Goal: Communication & Community: Answer question/provide support

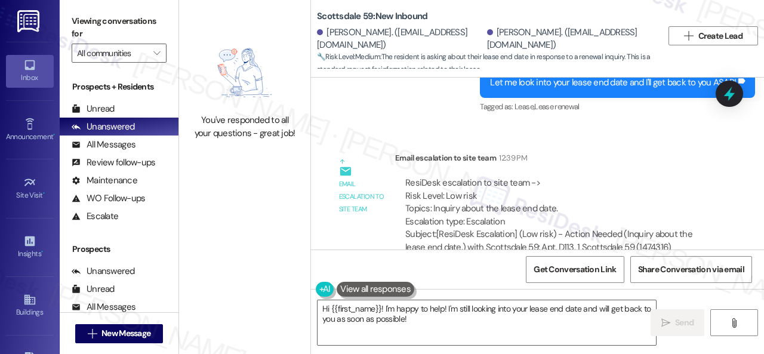
scroll to position [127, 0]
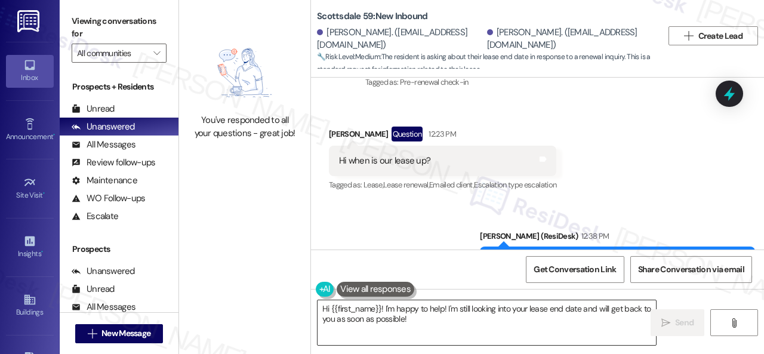
drag, startPoint x: 331, startPoint y: 309, endPoint x: 458, endPoint y: 321, distance: 128.3
click at [450, 321] on textarea "Hi {{first_name}}! I'm happy to help! I'm still looking into your lease end dat…" at bounding box center [487, 322] width 338 height 45
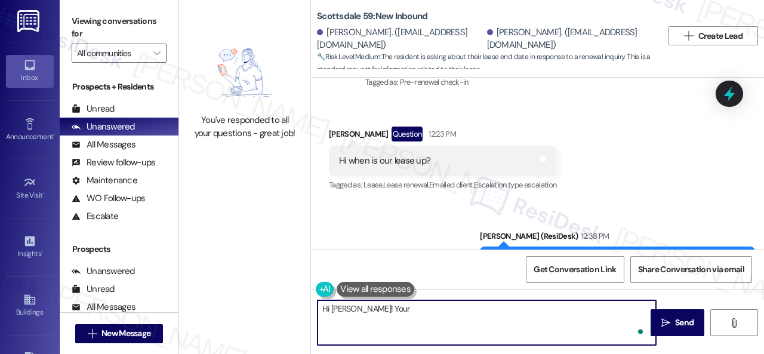
paste textarea "lease ends [DATE]."
type textarea "Hi [PERSON_NAME]! Your lease ends [DATE]. Thank you!"
click at [664, 322] on icon "" at bounding box center [665, 323] width 9 height 10
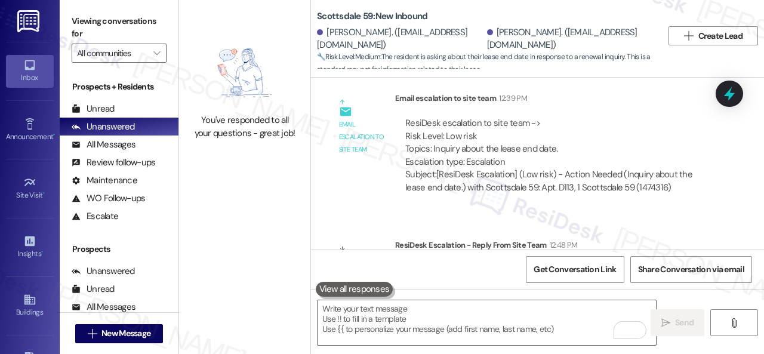
scroll to position [450, 0]
